Goal: Task Accomplishment & Management: Complete application form

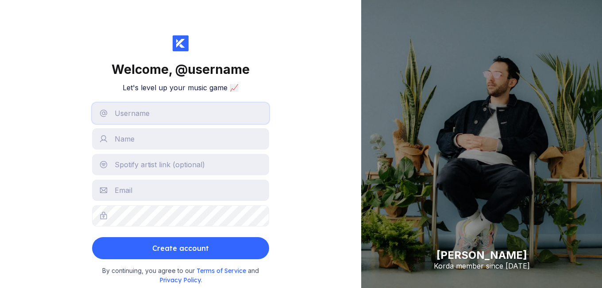
click at [184, 107] on input "text" at bounding box center [180, 113] width 177 height 21
type input "seyhqnsert"
click at [168, 142] on input "text" at bounding box center [180, 138] width 177 height 21
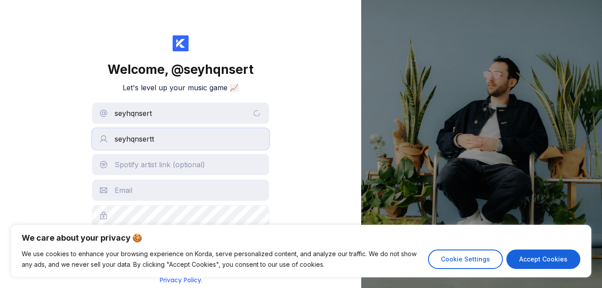
click at [184, 141] on input "seyhqnsertt" at bounding box center [180, 138] width 177 height 21
type input "seyhqnsert"
click at [300, 165] on div "Welcome, @ seyhqnsert Let's level up your music game 📈 seyhqnsert seyhqnsert Cr…" at bounding box center [180, 144] width 361 height 288
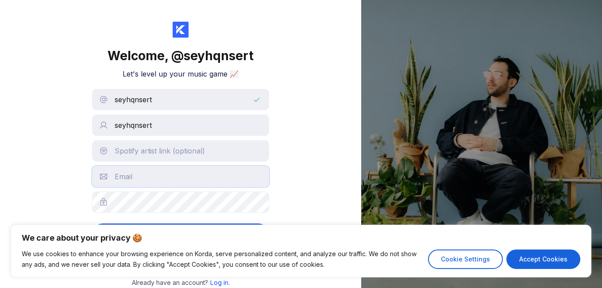
click at [205, 185] on input "text" at bounding box center [180, 176] width 177 height 21
type input "[EMAIL_ADDRESS][DOMAIN_NAME]"
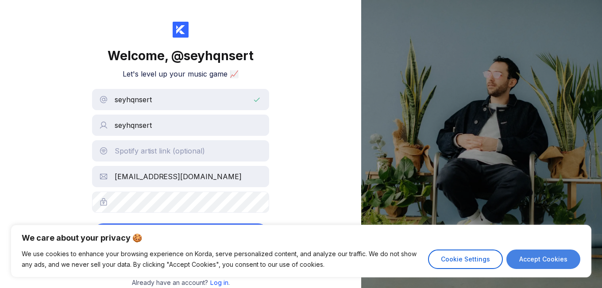
click at [569, 265] on button "Accept Cookies" at bounding box center [543, 259] width 74 height 19
checkbox input "true"
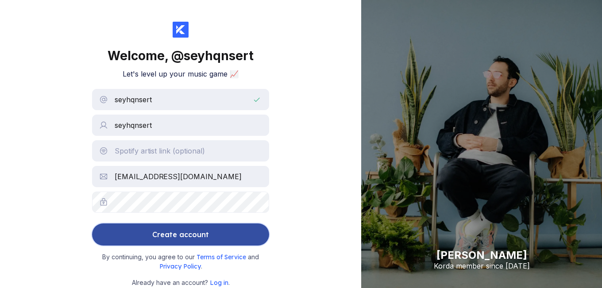
click at [192, 230] on div "Create account" at bounding box center [180, 235] width 57 height 18
